Goal: Task Accomplishment & Management: Manage account settings

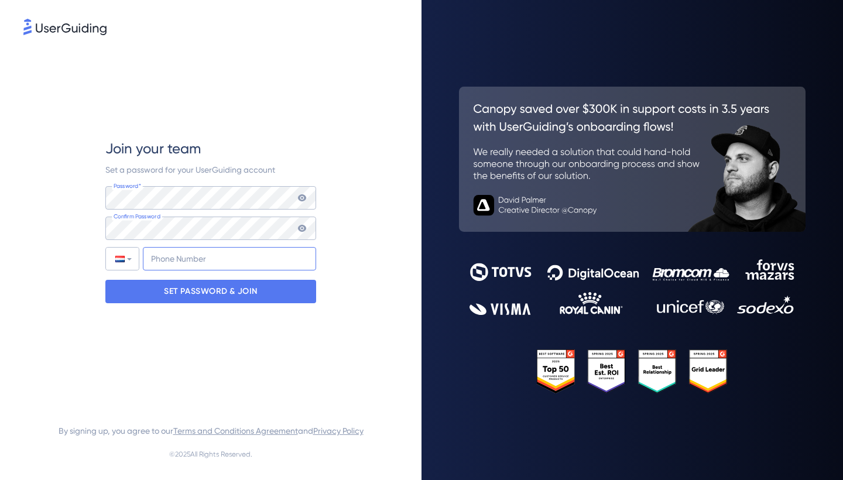
click at [205, 255] on input "+31" at bounding box center [229, 258] width 173 height 23
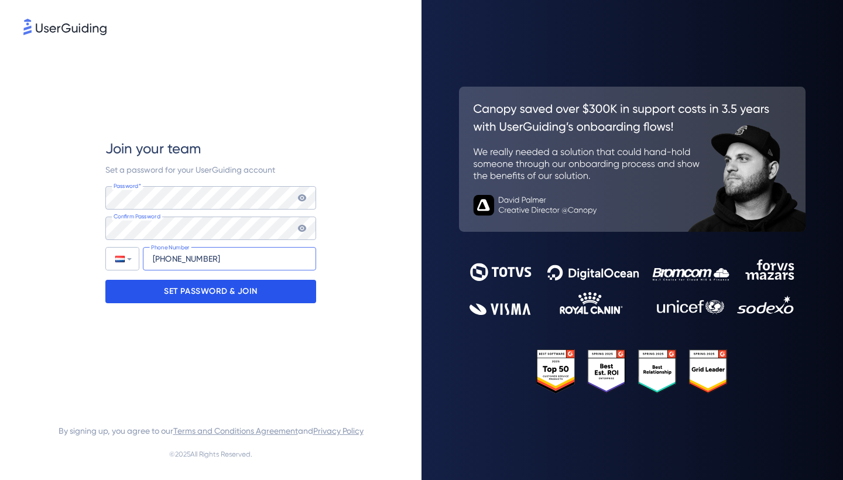
type input "[PHONE_NUMBER]"
click at [216, 290] on p "SET PASSWORD & JOIN" at bounding box center [211, 291] width 94 height 19
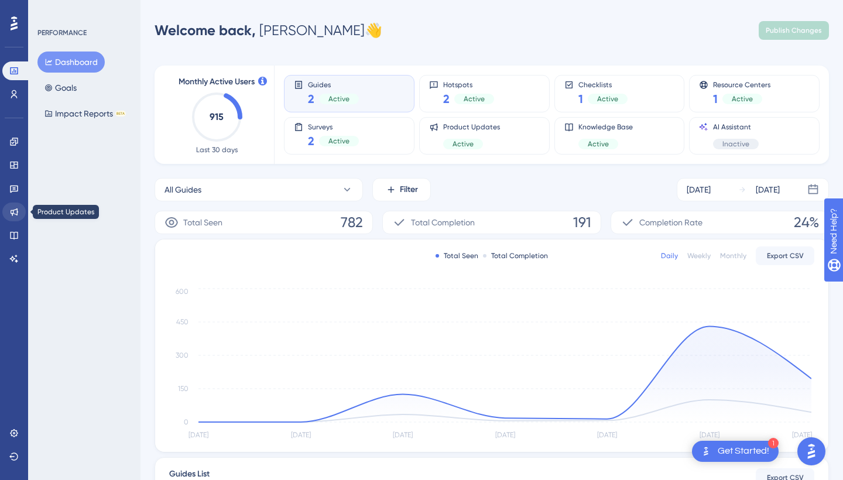
click at [13, 214] on icon at bounding box center [15, 212] width 8 height 8
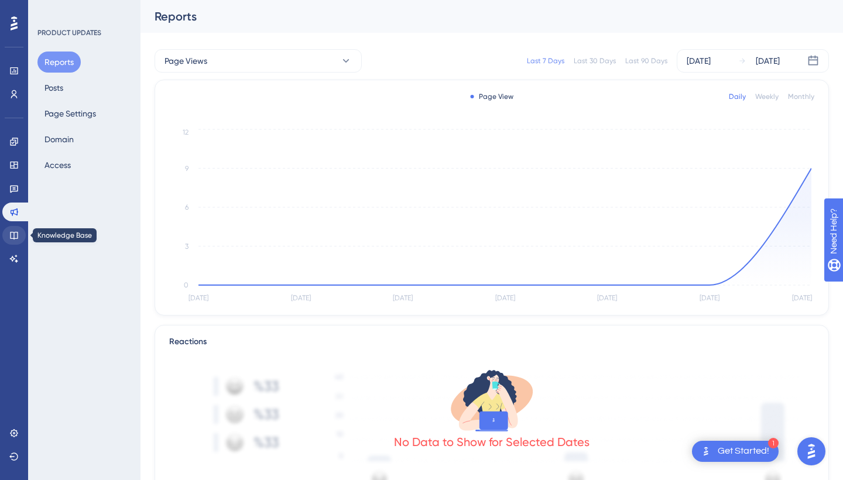
click at [17, 236] on icon at bounding box center [13, 235] width 9 height 9
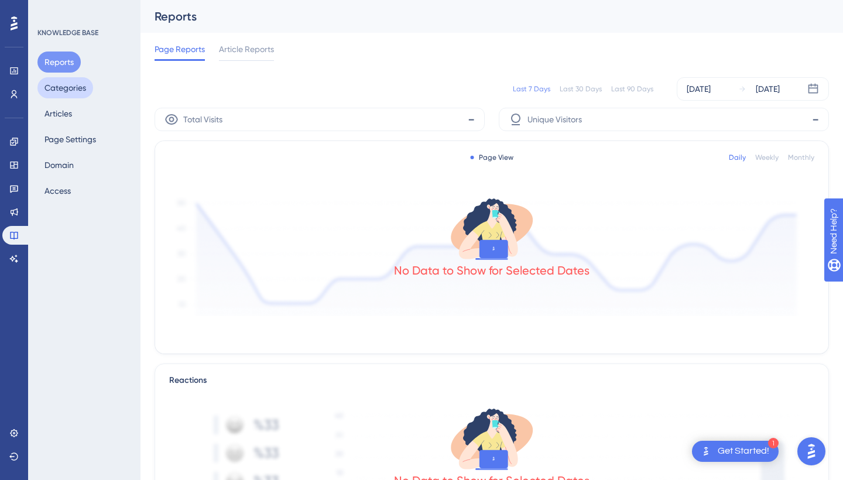
click at [71, 94] on button "Categories" at bounding box center [65, 87] width 56 height 21
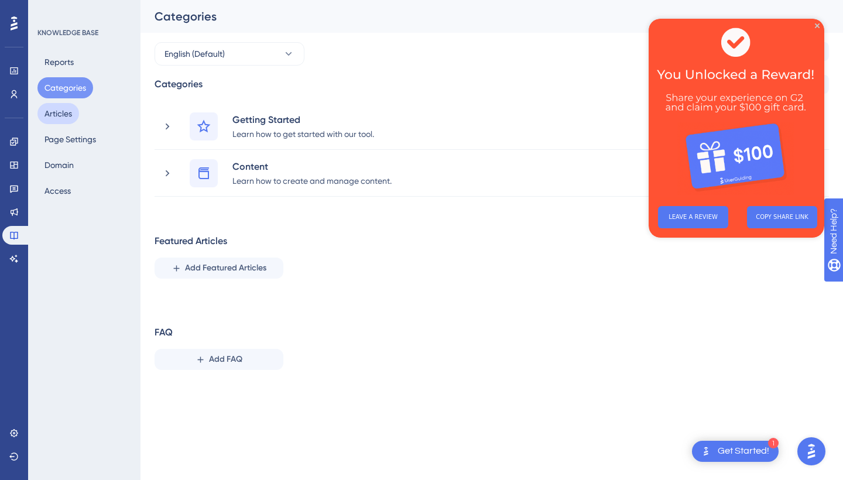
click at [67, 112] on button "Articles" at bounding box center [58, 113] width 42 height 21
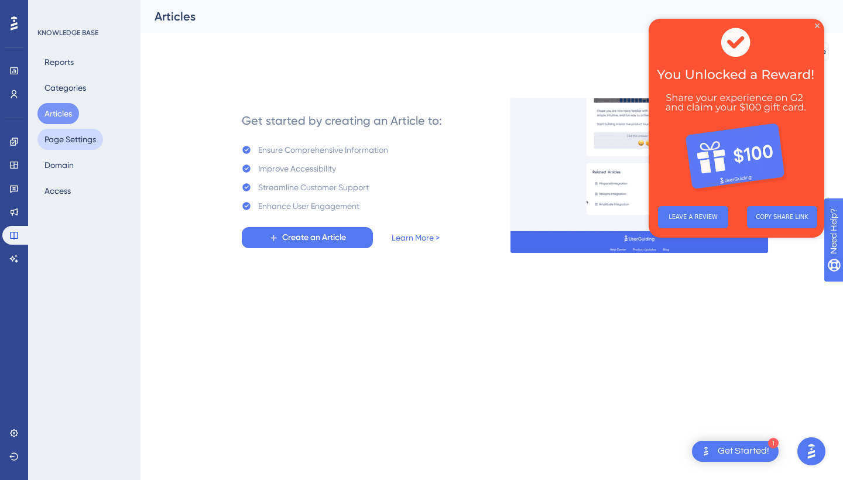
click at [68, 144] on button "Page Settings" at bounding box center [70, 139] width 66 height 21
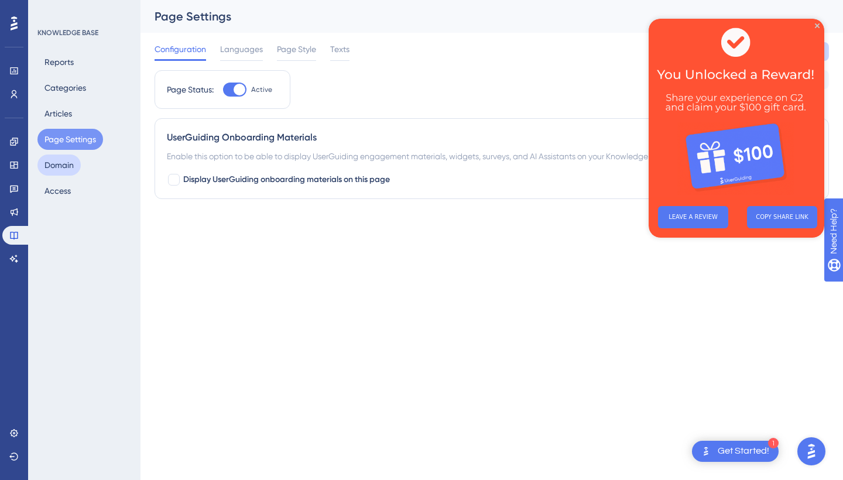
click at [65, 160] on button "Domain" at bounding box center [58, 165] width 43 height 21
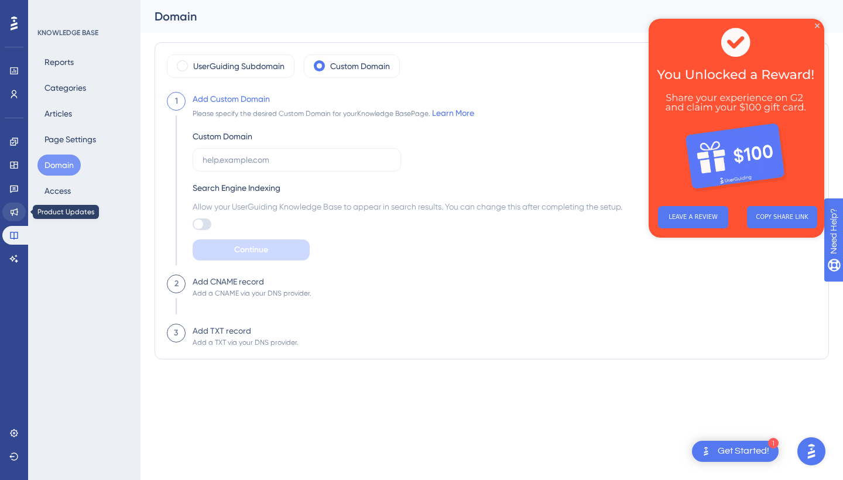
click at [15, 213] on icon at bounding box center [13, 211] width 9 height 9
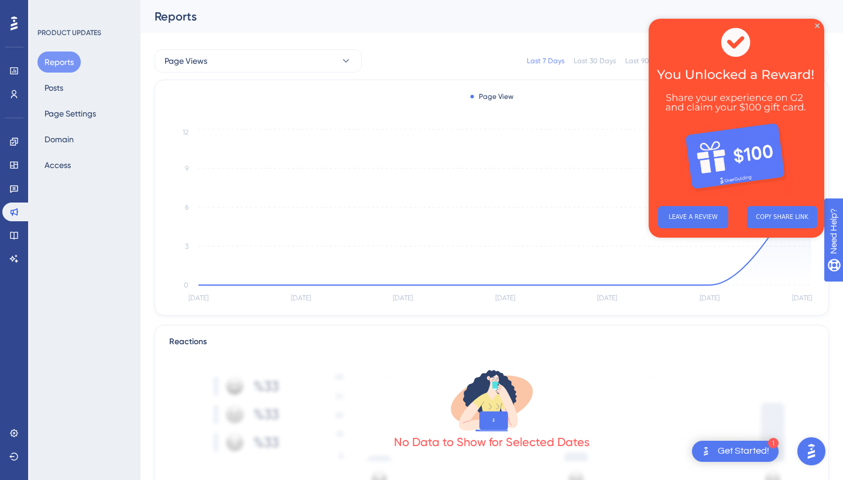
click at [816, 22] on img at bounding box center [737, 108] width 176 height 178
click at [818, 25] on icon "Close Preview" at bounding box center [817, 25] width 5 height 5
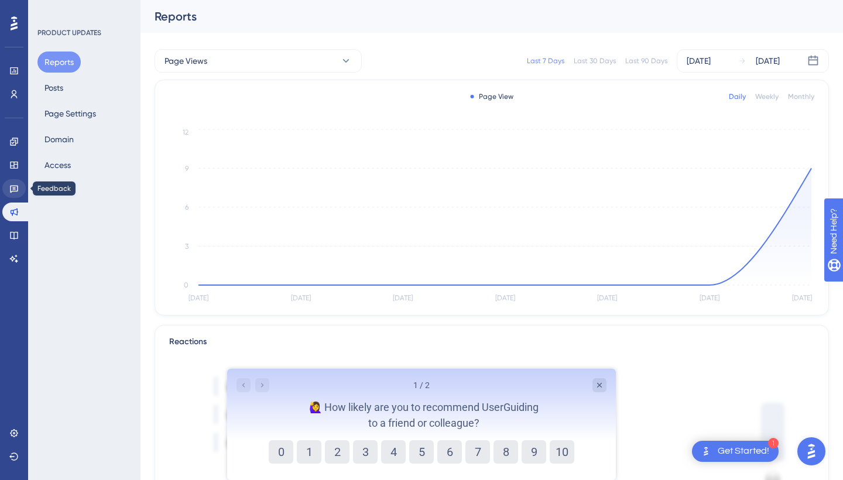
click at [10, 190] on icon at bounding box center [13, 188] width 9 height 9
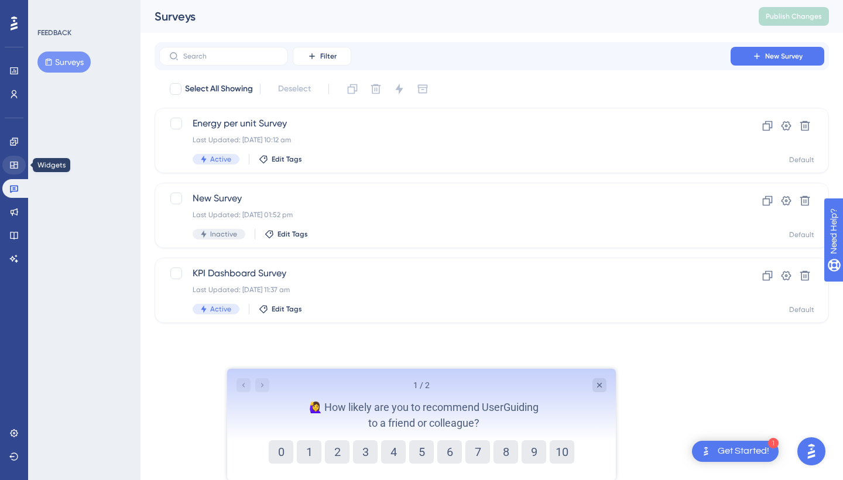
click at [10, 160] on icon at bounding box center [13, 164] width 9 height 9
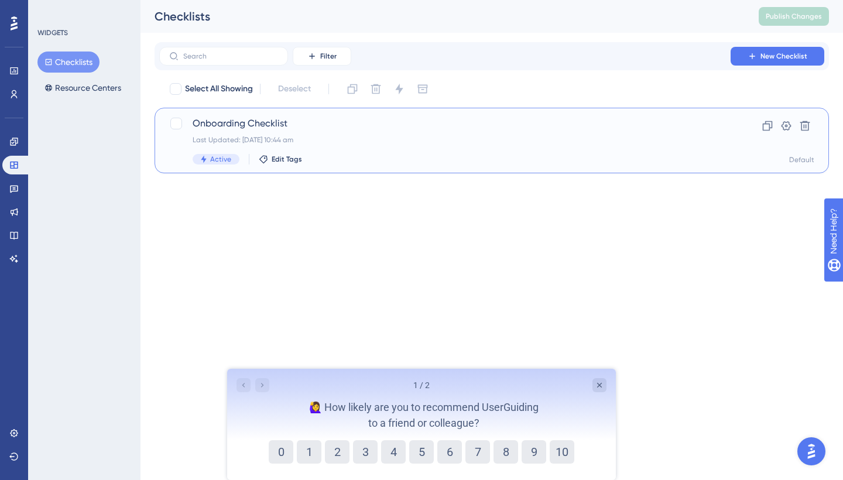
click at [310, 120] on span "Onboarding Checklist" at bounding box center [445, 123] width 505 height 14
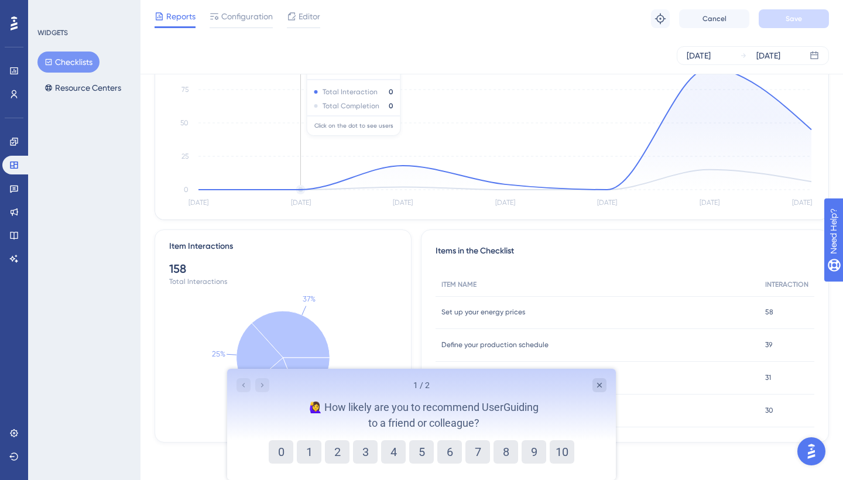
scroll to position [129, 0]
click at [601, 388] on icon "Close survey" at bounding box center [599, 385] width 9 height 9
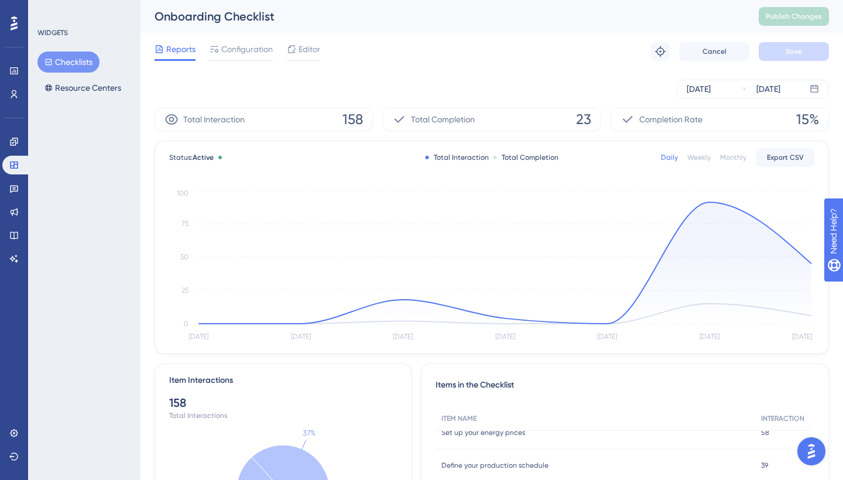
scroll to position [0, 0]
click at [12, 142] on icon at bounding box center [13, 141] width 9 height 9
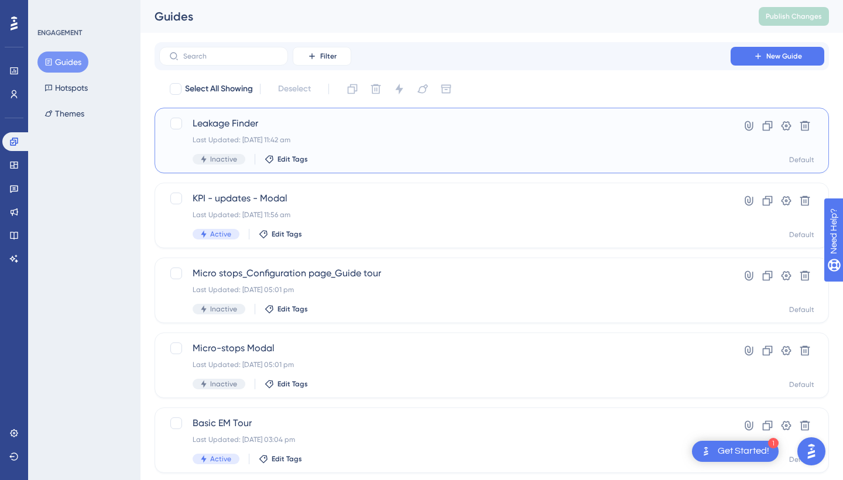
click at [229, 123] on span "Leakage Finder" at bounding box center [445, 123] width 505 height 14
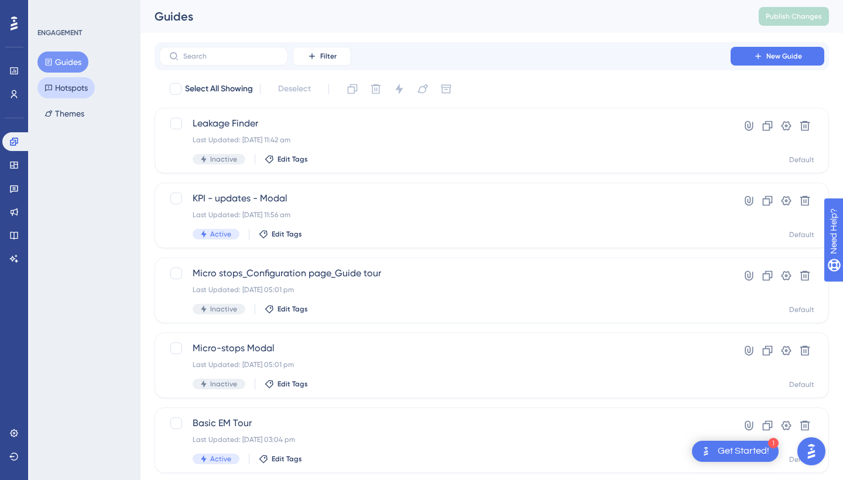
click at [77, 88] on button "Hotspots" at bounding box center [65, 87] width 57 height 21
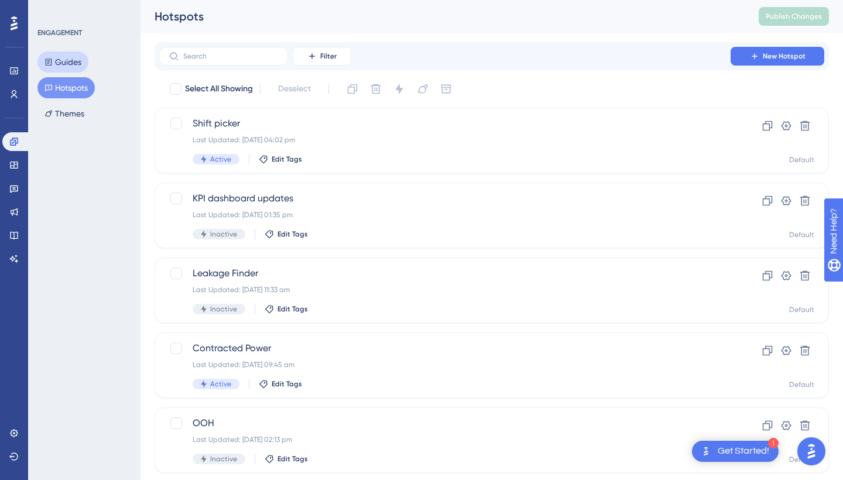
click at [72, 61] on button "Guides" at bounding box center [62, 62] width 51 height 21
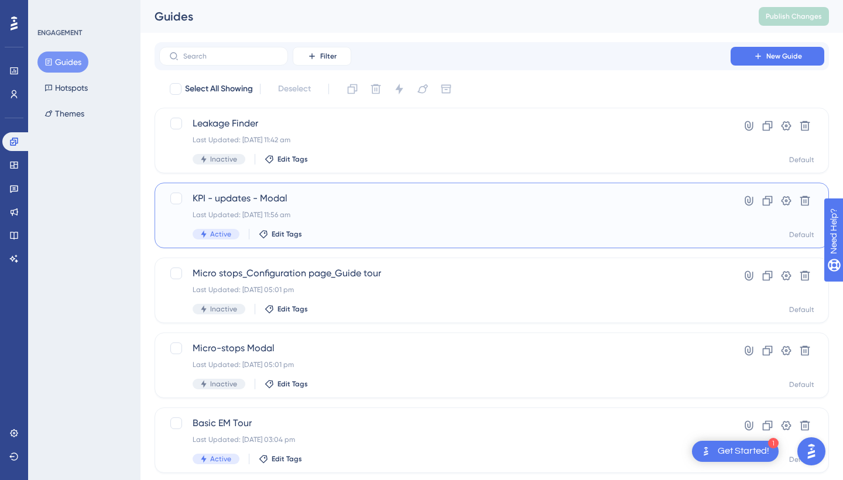
click at [248, 214] on div "Last Updated: [DATE] 11:56 am" at bounding box center [445, 214] width 505 height 9
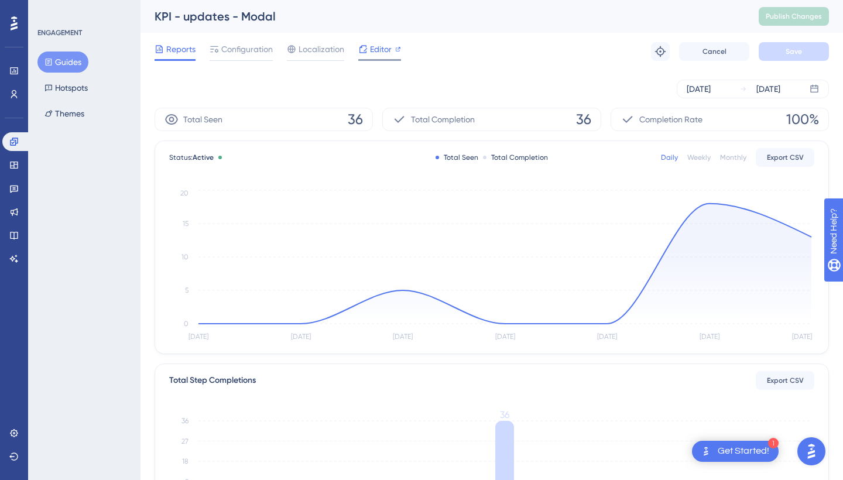
click at [376, 43] on span "Editor" at bounding box center [381, 49] width 22 height 14
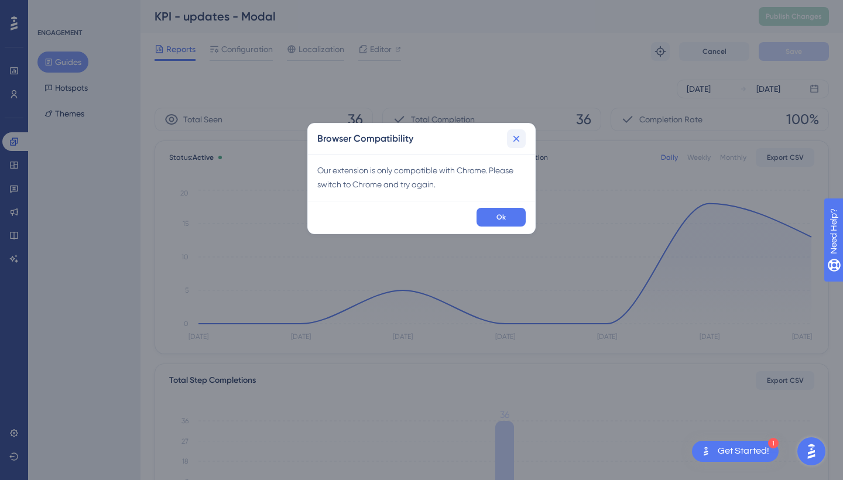
click at [520, 139] on icon at bounding box center [516, 139] width 12 height 12
